Goal: Task Accomplishment & Management: Complete application form

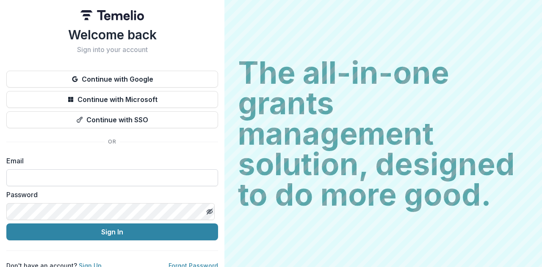
click at [98, 181] on input at bounding box center [112, 178] width 212 height 17
type input "**********"
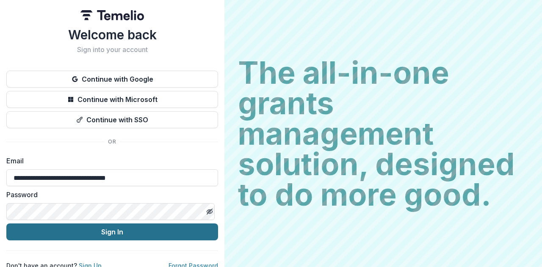
click at [103, 228] on button "Sign In" at bounding box center [112, 232] width 212 height 17
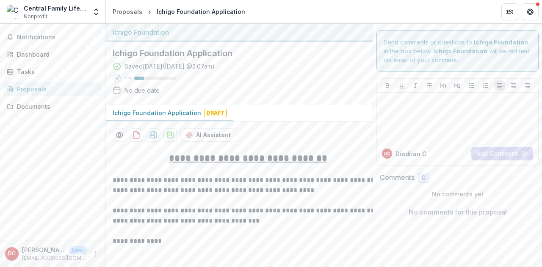
click at [211, 113] on span "Draft" at bounding box center [216, 113] width 22 height 8
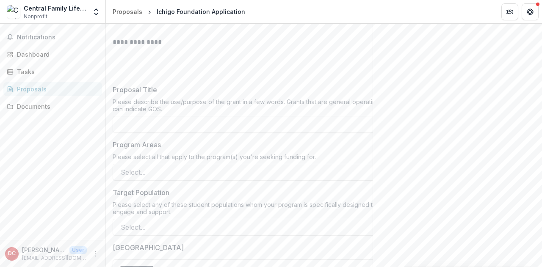
scroll to position [212, 0]
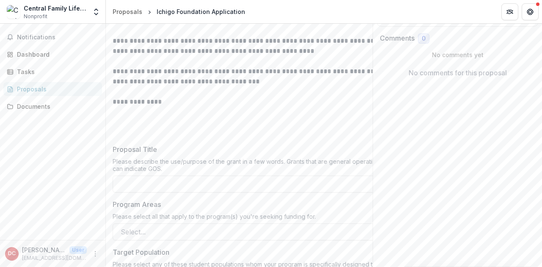
scroll to position [0, 0]
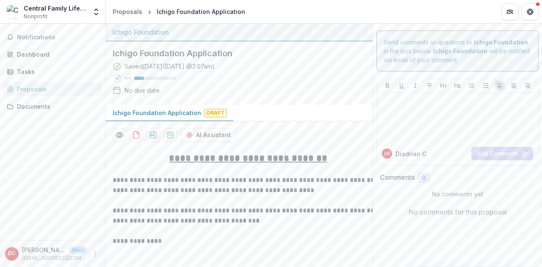
click at [476, 48] on strong "Ichigo Foundation" at bounding box center [461, 50] width 54 height 7
click at [531, 13] on icon "Get Help" at bounding box center [530, 11] width 7 height 7
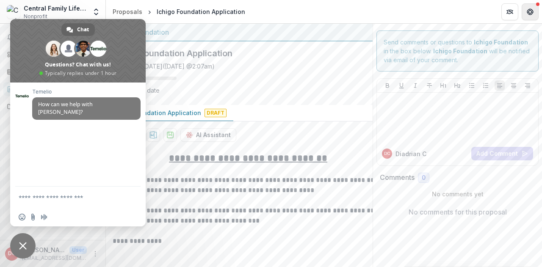
click at [528, 11] on icon "Get Help" at bounding box center [530, 11] width 7 height 7
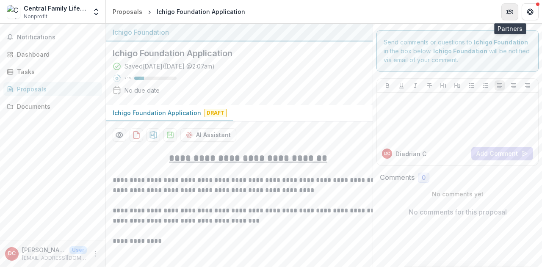
click at [508, 12] on icon "Partners" at bounding box center [510, 11] width 7 height 7
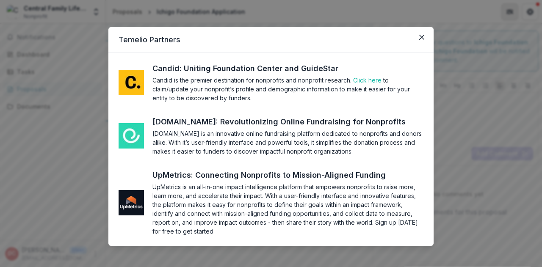
click at [508, 12] on div "Temelio Partners Candid: Uniting Foundation Center and GuideStar Candid is the …" at bounding box center [271, 133] width 542 height 267
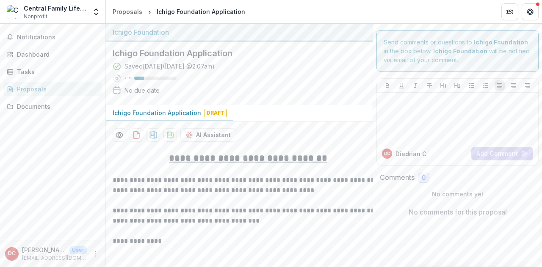
click at [214, 113] on span "Draft" at bounding box center [216, 113] width 22 height 8
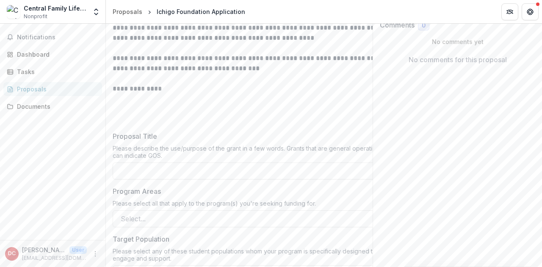
scroll to position [254, 0]
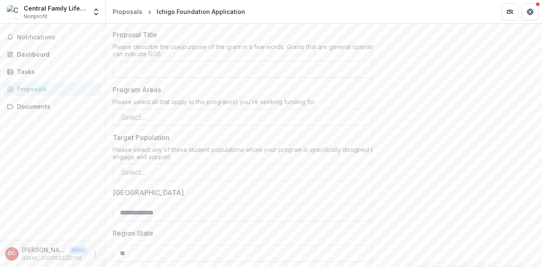
click at [176, 72] on input "Proposal Title" at bounding box center [248, 69] width 271 height 17
paste input "**********"
type input "**********"
click at [178, 117] on div at bounding box center [241, 117] width 240 height 12
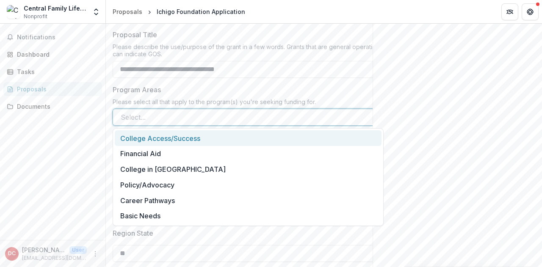
click at [184, 139] on div "College Access/Success" at bounding box center [248, 139] width 267 height 16
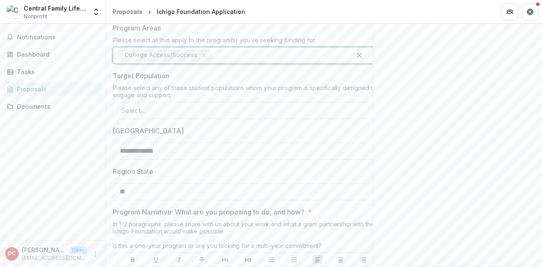
scroll to position [339, 0]
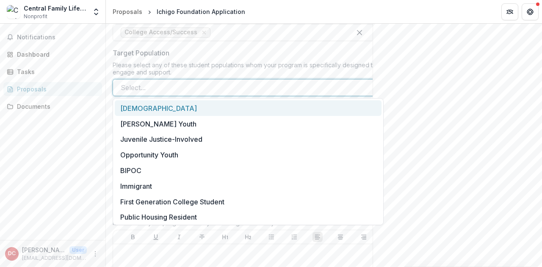
click at [186, 86] on div at bounding box center [241, 88] width 240 height 12
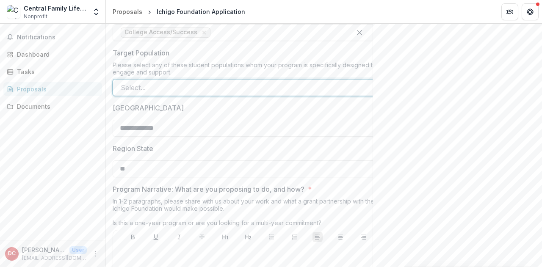
click at [159, 90] on div at bounding box center [241, 88] width 240 height 12
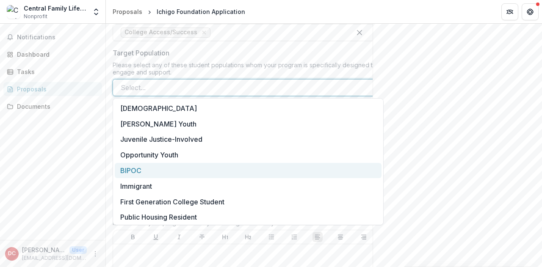
click at [146, 170] on div "BIPOC" at bounding box center [248, 171] width 267 height 16
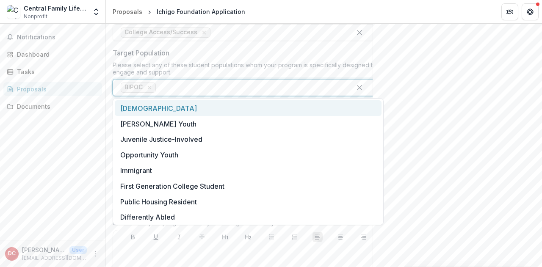
click at [174, 83] on div at bounding box center [251, 88] width 186 height 12
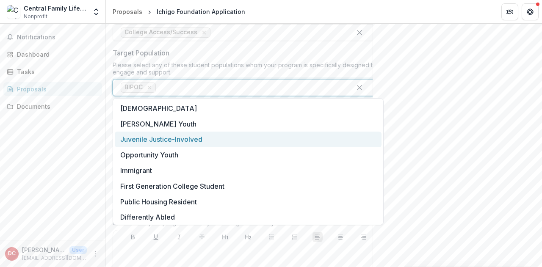
click at [170, 138] on div "Juvenile Justice-Involved" at bounding box center [248, 140] width 267 height 16
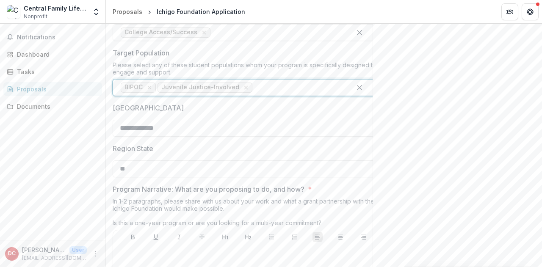
click at [271, 86] on div at bounding box center [298, 88] width 89 height 12
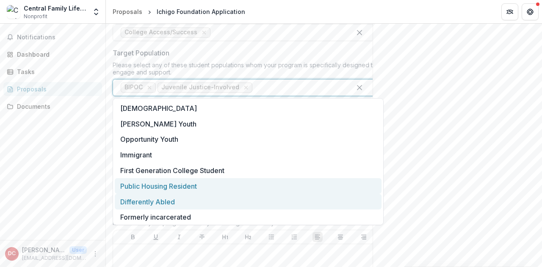
scroll to position [17, 0]
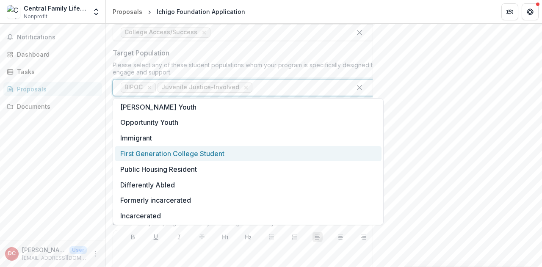
click at [200, 155] on div "First Generation College Student" at bounding box center [248, 154] width 267 height 16
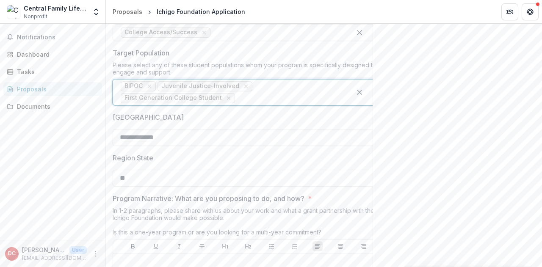
click at [256, 97] on div at bounding box center [290, 98] width 107 height 12
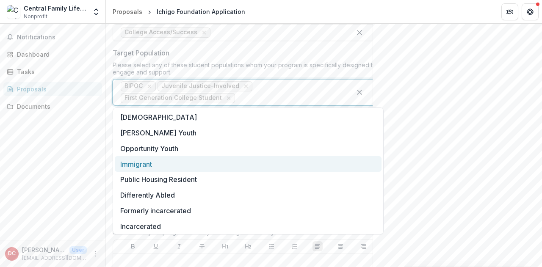
click at [198, 167] on div "Immigrant" at bounding box center [248, 164] width 267 height 16
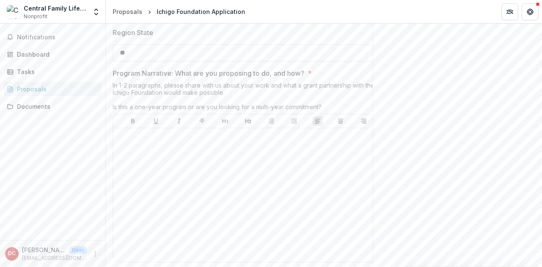
scroll to position [466, 0]
click at [143, 152] on div at bounding box center [249, 193] width 264 height 127
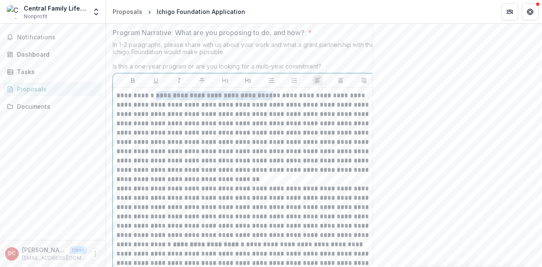
drag, startPoint x: 278, startPoint y: 92, endPoint x: 157, endPoint y: 93, distance: 121.6
click at [157, 93] on p "**********" at bounding box center [249, 137] width 264 height 93
click at [133, 77] on icon "Bold" at bounding box center [133, 80] width 7 height 7
click at [209, 136] on p "**********" at bounding box center [249, 137] width 264 height 93
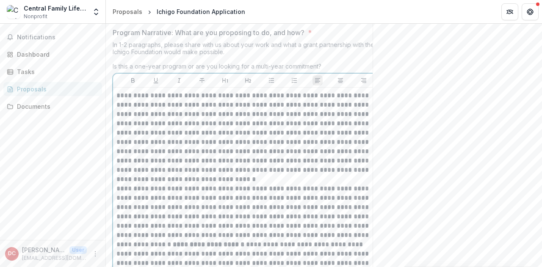
click at [298, 176] on p "**********" at bounding box center [249, 137] width 264 height 93
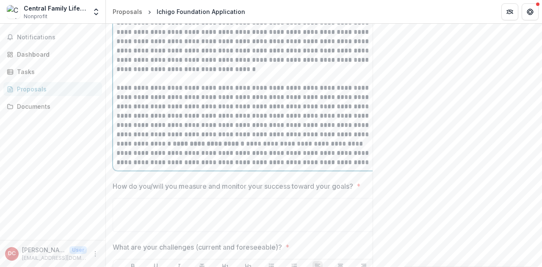
scroll to position [632, 0]
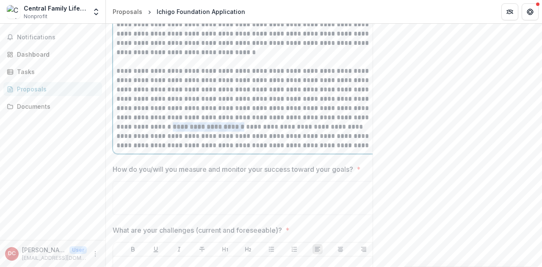
drag, startPoint x: 194, startPoint y: 125, endPoint x: 115, endPoint y: 125, distance: 78.8
click at [115, 125] on div "**********" at bounding box center [248, 57] width 270 height 193
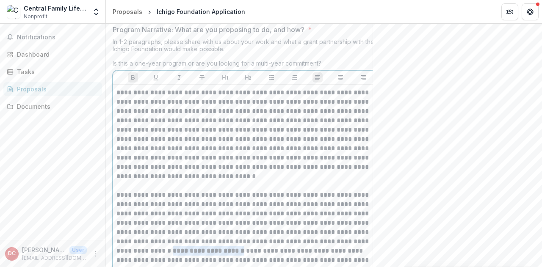
scroll to position [505, 0]
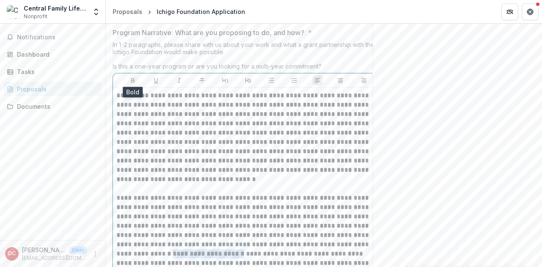
click at [132, 80] on icon "Bold" at bounding box center [132, 80] width 3 height 5
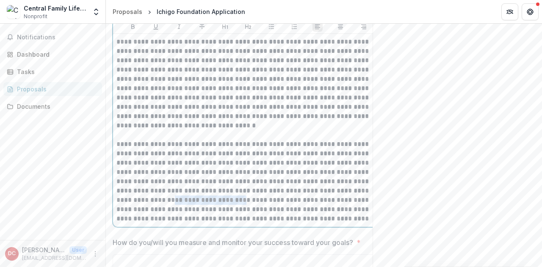
scroll to position [590, 0]
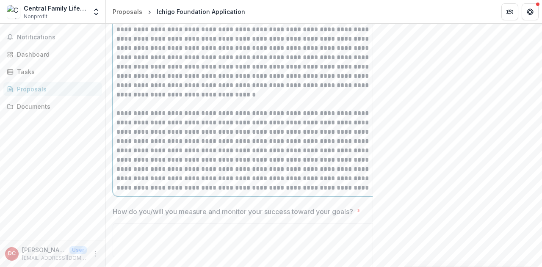
click at [322, 186] on p "**********" at bounding box center [249, 151] width 264 height 84
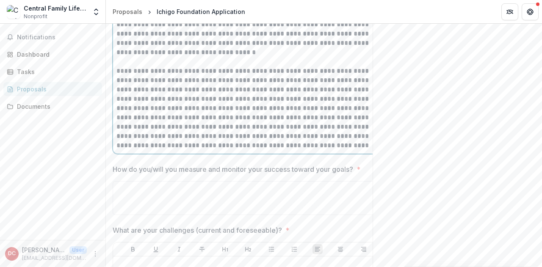
scroll to position [717, 0]
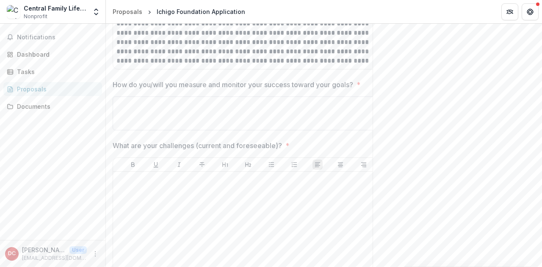
click at [156, 110] on textarea "How do you/will you measure and monitor your success toward your goals? *" at bounding box center [248, 114] width 271 height 34
paste textarea "**********"
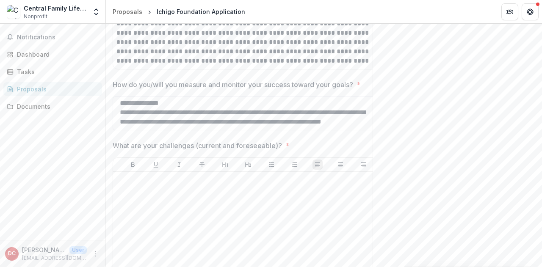
scroll to position [85, 0]
type textarea "**********"
click at [182, 188] on div at bounding box center [249, 238] width 264 height 127
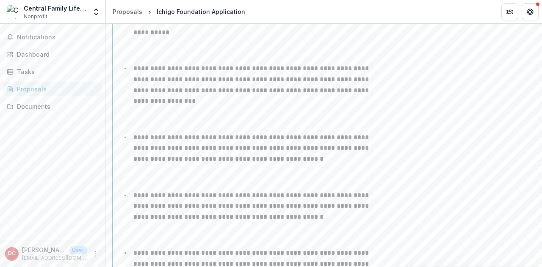
click at [197, 110] on p at bounding box center [249, 119] width 264 height 19
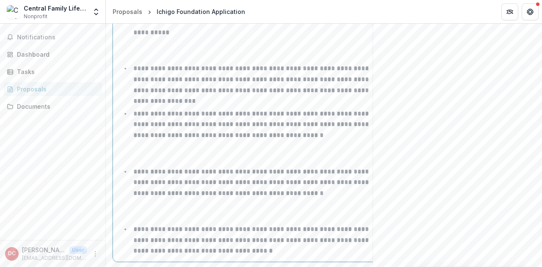
click at [185, 152] on div "**********" at bounding box center [249, 102] width 264 height 313
click at [189, 145] on p at bounding box center [249, 154] width 264 height 19
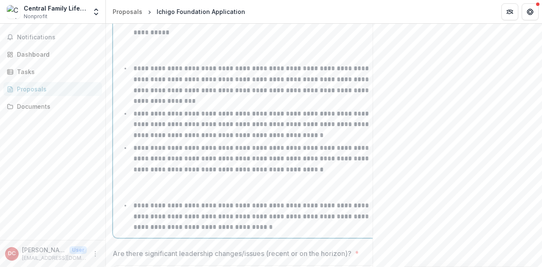
click at [233, 182] on p at bounding box center [249, 187] width 264 height 19
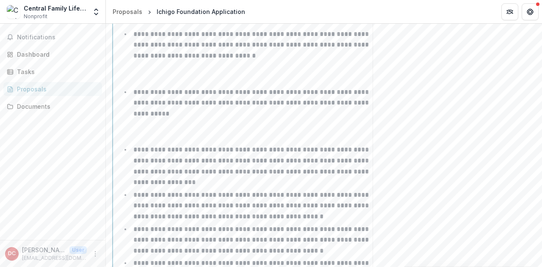
scroll to position [862, 0]
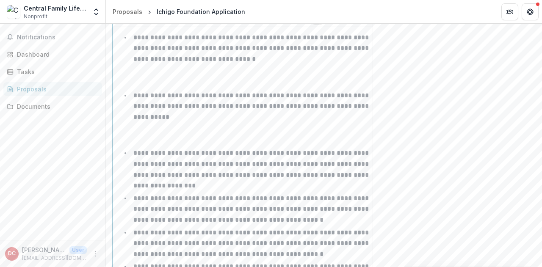
click at [186, 126] on p at bounding box center [249, 135] width 264 height 19
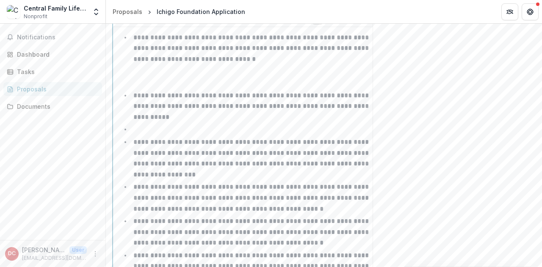
scroll to position [0, 9]
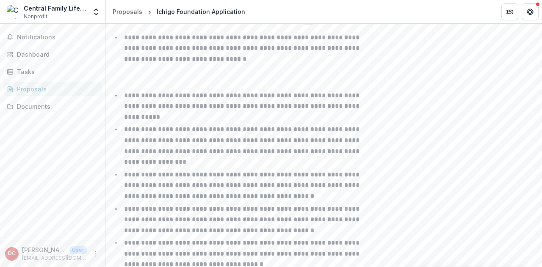
click at [162, 77] on p at bounding box center [239, 77] width 264 height 19
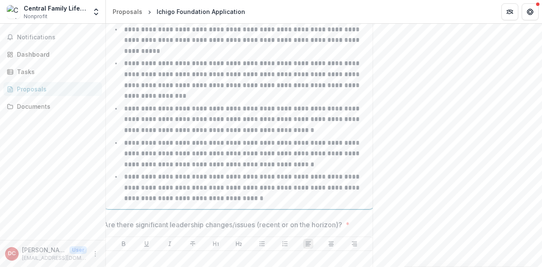
scroll to position [989, 0]
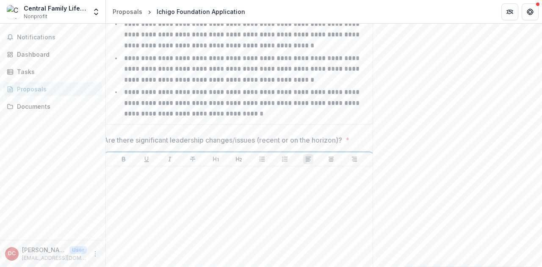
click at [154, 170] on p at bounding box center [239, 174] width 264 height 9
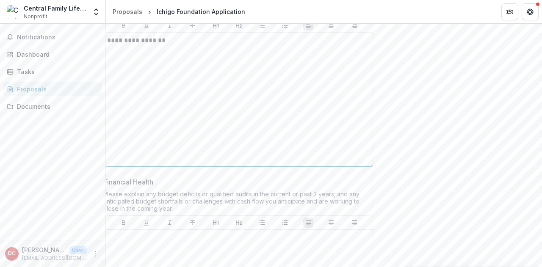
scroll to position [1159, 0]
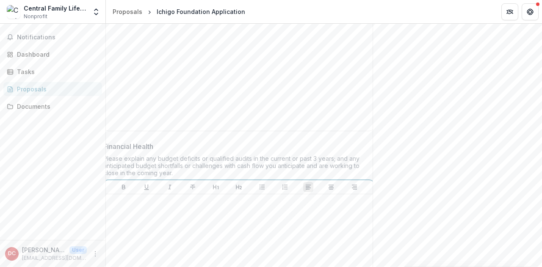
click at [175, 198] on div at bounding box center [239, 261] width 264 height 127
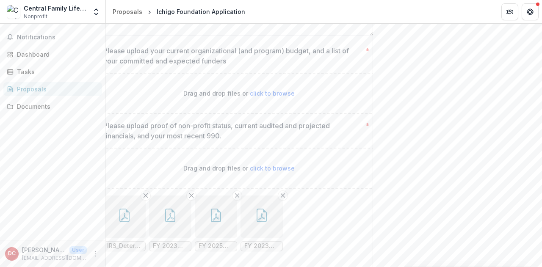
scroll to position [1739, 0]
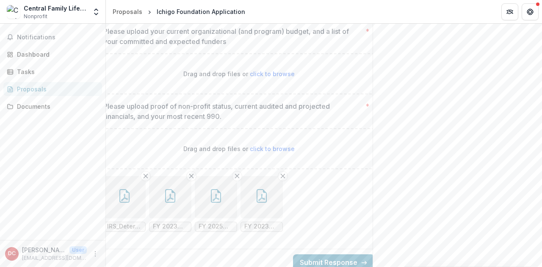
click at [214, 223] on span "FY 2025 Budget CFLC (1).pdf" at bounding box center [216, 226] width 35 height 7
click at [214, 192] on button "button" at bounding box center [216, 197] width 42 height 42
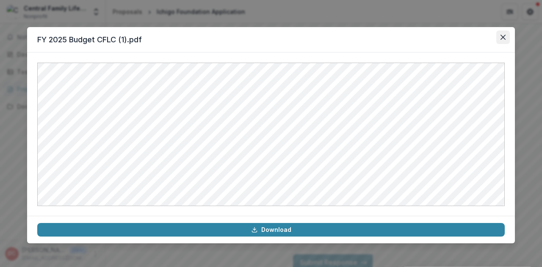
click at [504, 35] on icon "Close" at bounding box center [503, 37] width 5 height 5
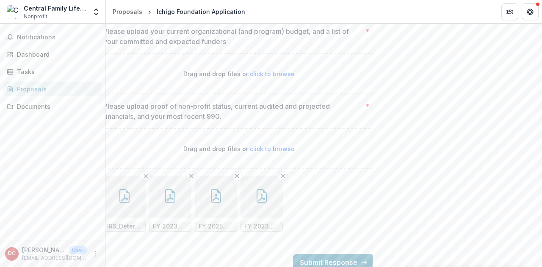
click at [264, 189] on button "button" at bounding box center [262, 197] width 42 height 42
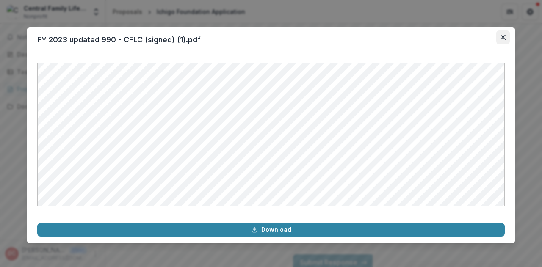
click at [501, 36] on icon "Close" at bounding box center [503, 37] width 5 height 5
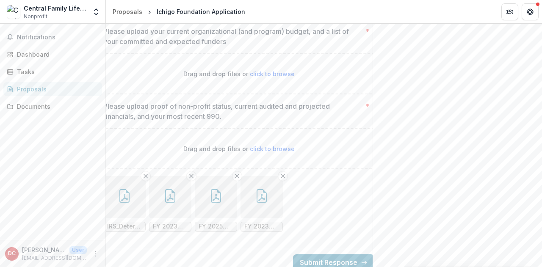
click at [168, 189] on button "button" at bounding box center [170, 197] width 42 height 42
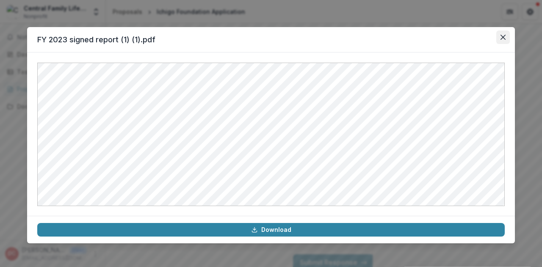
click at [501, 35] on button "Close" at bounding box center [504, 38] width 14 height 14
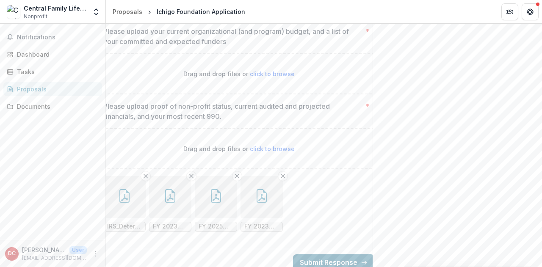
click at [325, 255] on button "Submit Response" at bounding box center [333, 263] width 81 height 17
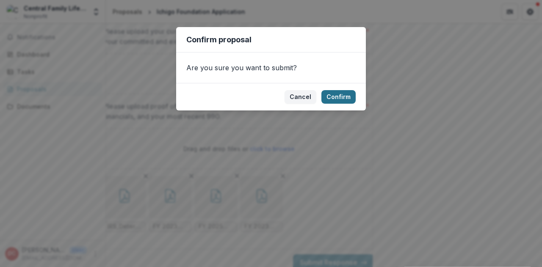
click at [337, 97] on button "Confirm" at bounding box center [339, 97] width 34 height 14
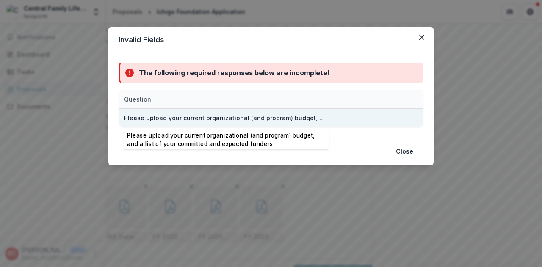
click at [309, 117] on div "Please upload your current organizational (and program) budget, and a list of y…" at bounding box center [225, 118] width 202 height 9
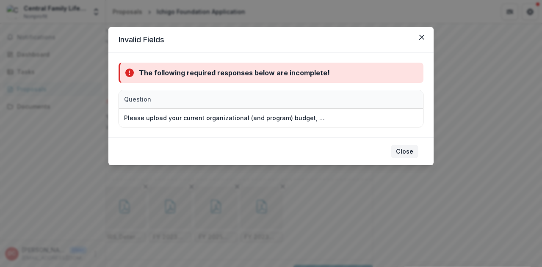
click at [400, 147] on button "Close" at bounding box center [405, 152] width 28 height 14
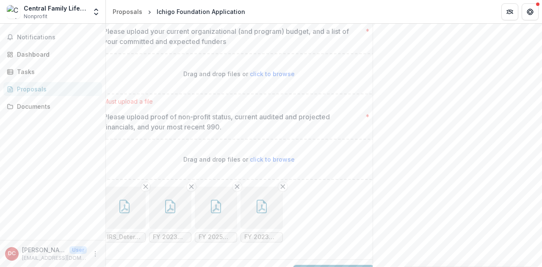
click at [218, 200] on icon "button" at bounding box center [216, 207] width 14 height 14
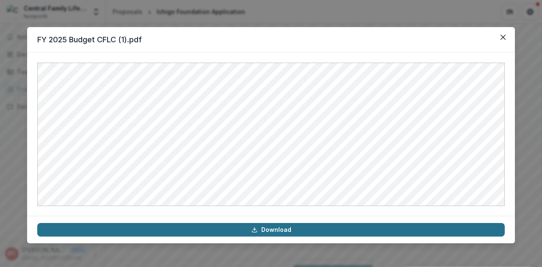
click at [256, 230] on icon at bounding box center [254, 230] width 7 height 7
click at [503, 37] on icon "Close" at bounding box center [503, 37] width 5 height 5
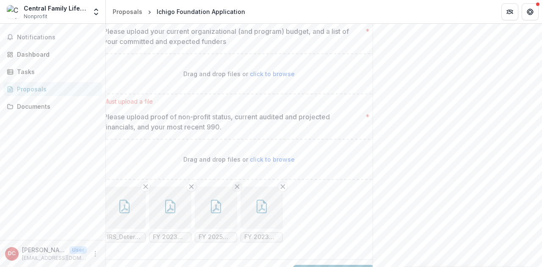
click at [239, 184] on icon "Remove File" at bounding box center [237, 187] width 7 height 7
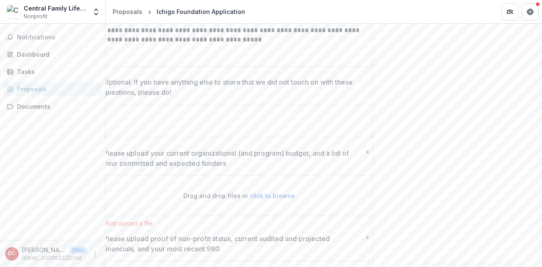
scroll to position [1612, 0]
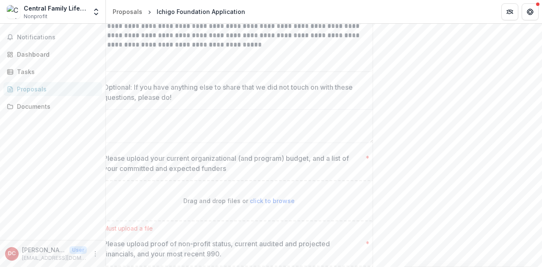
click at [268, 197] on span "click to browse" at bounding box center [272, 200] width 45 height 7
type input "**********"
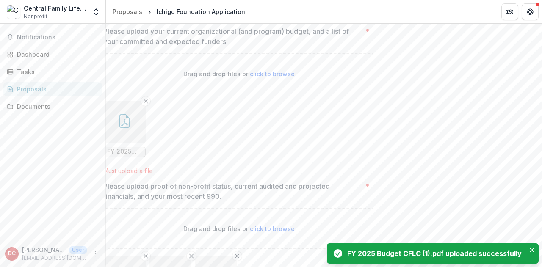
scroll to position [1819, 0]
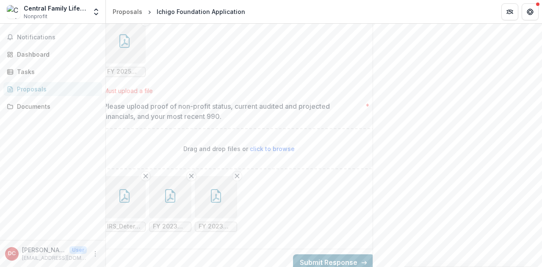
click at [306, 255] on button "Submit Response" at bounding box center [333, 263] width 81 height 17
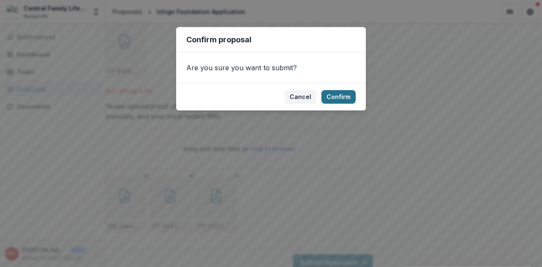
click at [338, 95] on button "Confirm" at bounding box center [339, 97] width 34 height 14
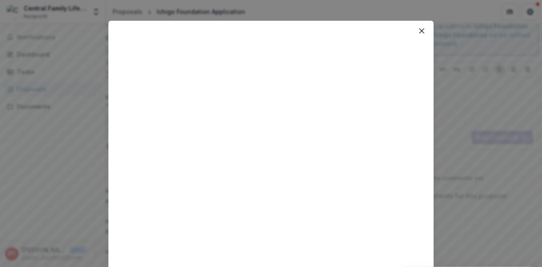
scroll to position [0, 0]
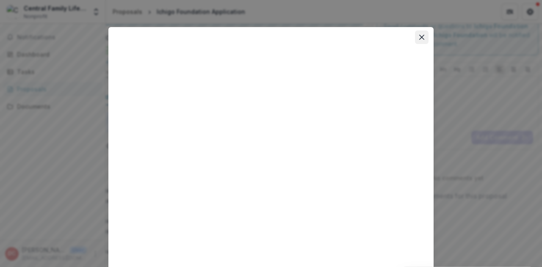
click at [422, 36] on icon "Close" at bounding box center [422, 37] width 5 height 5
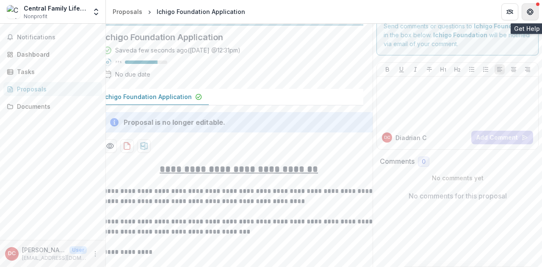
click at [531, 11] on icon "Get Help" at bounding box center [531, 10] width 1 height 1
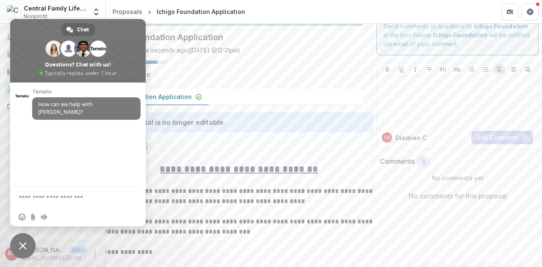
click at [353, 72] on div "Ichigo Foundation Application Saved a few seconds ago ( [DATE] @ 12:31pm ) 77 %…" at bounding box center [230, 57] width 267 height 64
drag, startPoint x: 332, startPoint y: 48, endPoint x: 238, endPoint y: 72, distance: 97.0
click at [332, 48] on div "Saved a few seconds ago ( [DATE] @ 12:31pm ) 77 % No due date" at bounding box center [223, 64] width 240 height 36
click at [398, 202] on div "No comments for this proposal" at bounding box center [458, 196] width 156 height 27
click at [27, 244] on span "Close chat" at bounding box center [22, 246] width 25 height 25
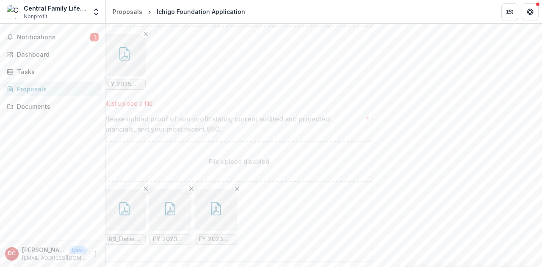
scroll to position [1847, 0]
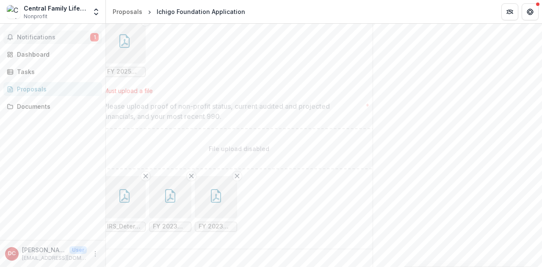
click at [50, 37] on span "Notifications" at bounding box center [53, 37] width 73 height 7
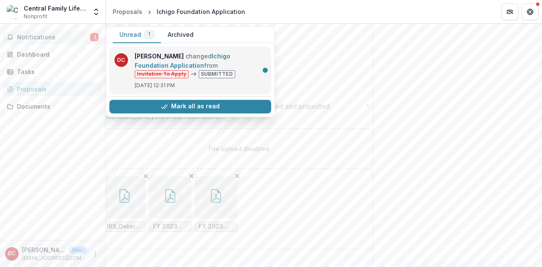
click at [210, 69] on link "Ichigo Foundation Application" at bounding box center [183, 61] width 96 height 17
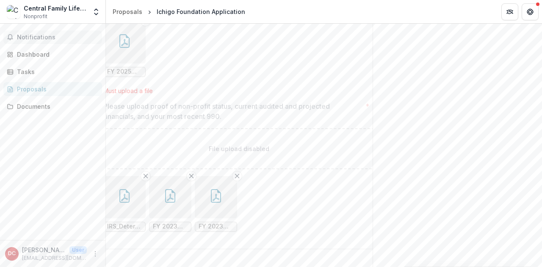
click at [37, 40] on span "Notifications" at bounding box center [58, 37] width 82 height 7
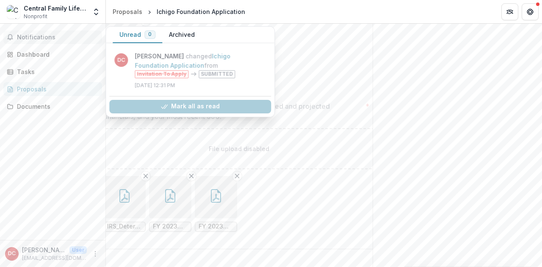
drag, startPoint x: 298, startPoint y: 101, endPoint x: 297, endPoint y: 92, distance: 9.3
click at [298, 101] on p "Please upload proof of non-profit status, current audited and projected financi…" at bounding box center [232, 111] width 259 height 20
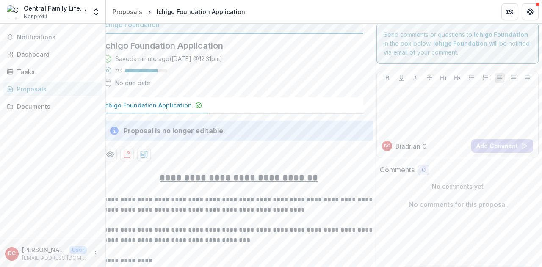
scroll to position [0, 0]
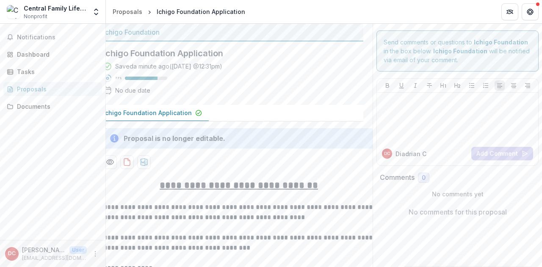
click at [168, 114] on p "Ichigo Foundation Application" at bounding box center [147, 112] width 89 height 9
click at [97, 11] on icon "Open entity switcher" at bounding box center [96, 12] width 8 height 8
